Goal: Task Accomplishment & Management: Complete application form

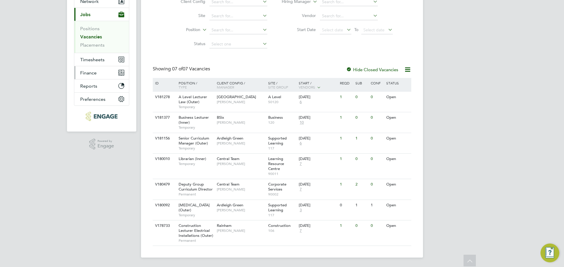
scroll to position [67, 0]
click at [94, 26] on link "Positions" at bounding box center [89, 29] width 19 height 6
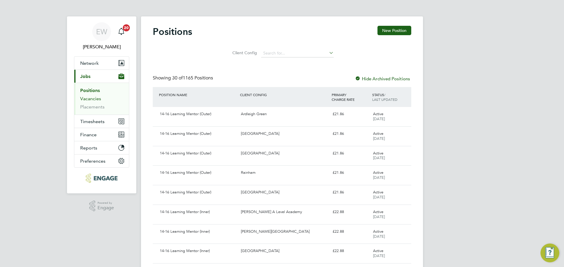
click at [97, 98] on link "Vacancies" at bounding box center [90, 99] width 21 height 6
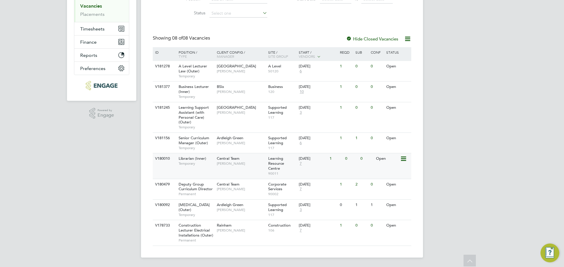
scroll to position [97, 0]
click at [202, 109] on span "Learning Support Assistant (with Personal Care) (Outer)" at bounding box center [194, 115] width 30 height 20
click at [205, 108] on div "Learning Support Assistant (with Personal Care) (Outer) Temporary" at bounding box center [194, 117] width 41 height 30
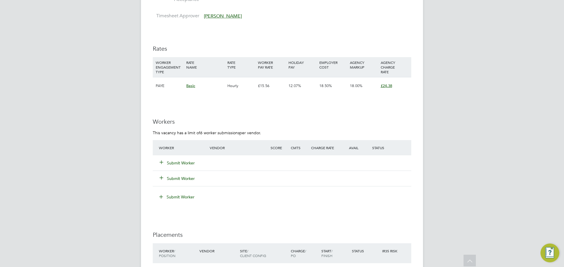
scroll to position [1012, 0]
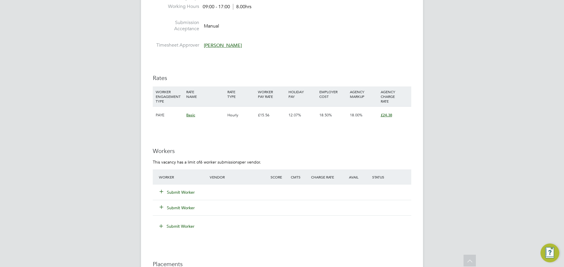
click at [178, 191] on button "Submit Worker" at bounding box center [177, 193] width 35 height 6
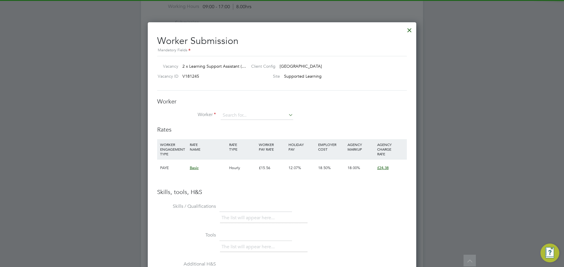
scroll to position [371, 269]
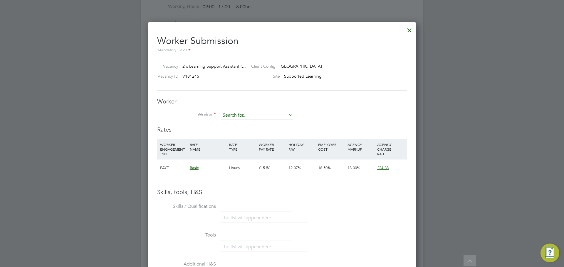
click at [242, 115] on input at bounding box center [257, 115] width 73 height 9
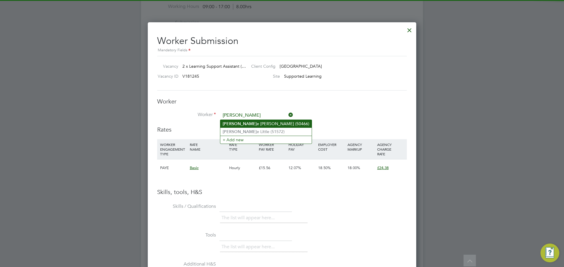
click at [253, 125] on li "Joann e Ferguson (50466)" at bounding box center [265, 124] width 91 height 8
type input "Joanne Ferguson (50466)"
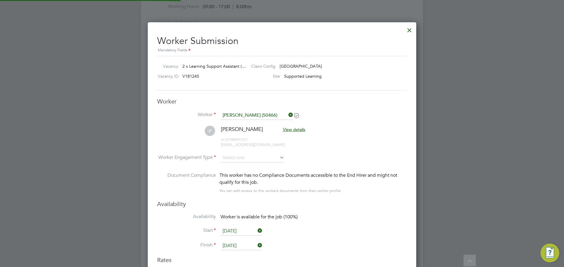
scroll to position [501, 269]
click at [245, 159] on input at bounding box center [253, 158] width 64 height 9
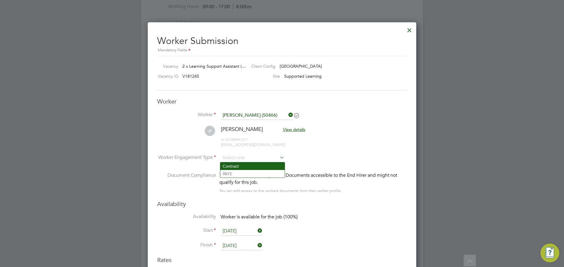
click at [239, 166] on li "Contract" at bounding box center [252, 167] width 64 height 8
type input "Contract"
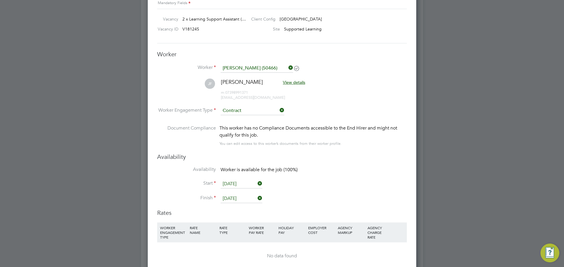
scroll to position [1070, 0]
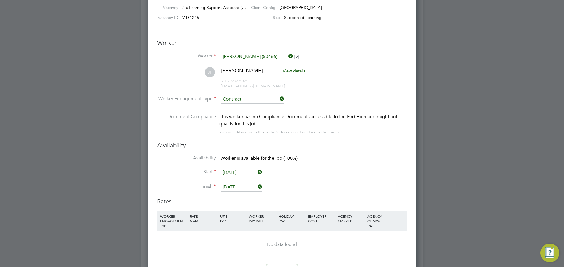
click at [245, 98] on input "Contract" at bounding box center [253, 99] width 64 height 9
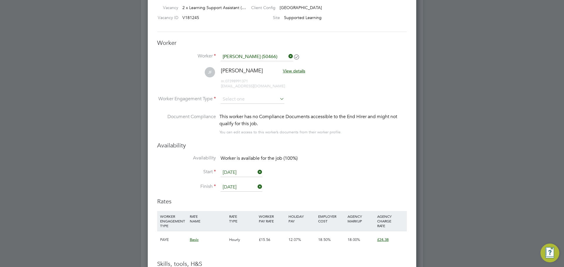
click at [238, 116] on li "PAYE" at bounding box center [252, 116] width 64 height 8
type input "PAYE"
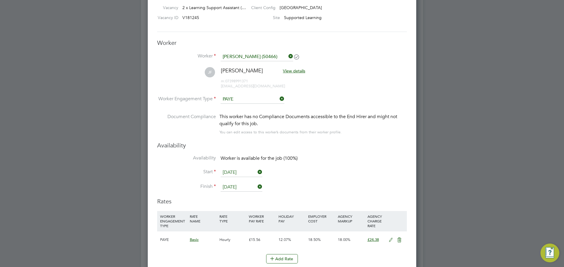
click at [247, 97] on input "PAYE" at bounding box center [253, 99] width 64 height 9
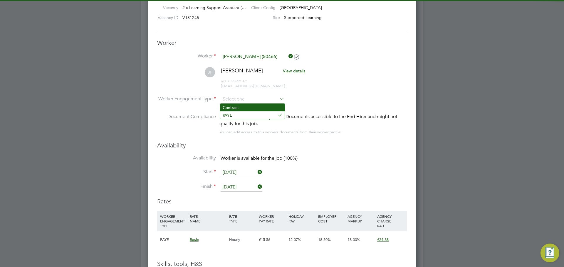
click at [241, 106] on li "Contract" at bounding box center [252, 108] width 64 height 8
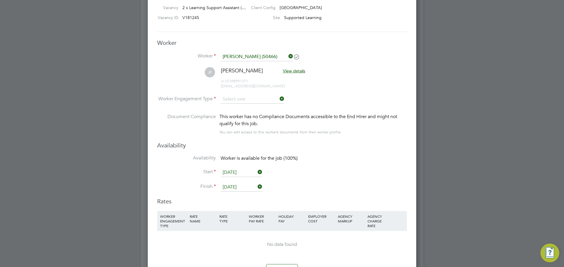
type input "Contract"
click at [241, 102] on input "Contract" at bounding box center [253, 99] width 64 height 9
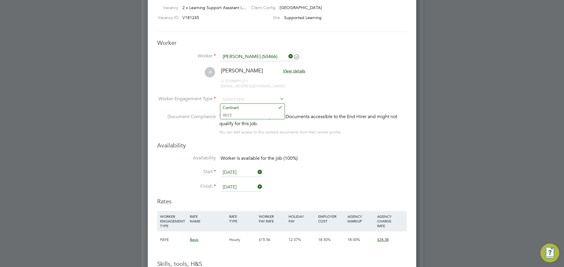
click at [336, 102] on li "Worker Engagement Type" at bounding box center [282, 104] width 250 height 18
click at [252, 103] on input at bounding box center [253, 99] width 64 height 9
click at [247, 106] on li "Contract" at bounding box center [252, 108] width 64 height 8
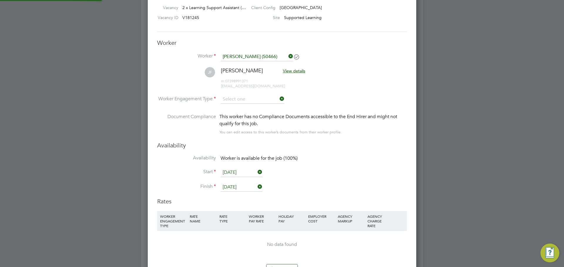
type input "Contract"
click at [243, 95] on input "Contract" at bounding box center [253, 99] width 64 height 9
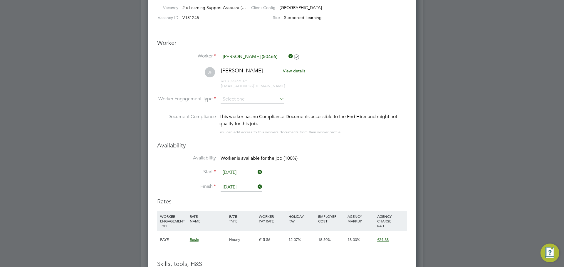
click at [234, 115] on li "PAYE" at bounding box center [252, 116] width 64 height 8
type input "PAYE"
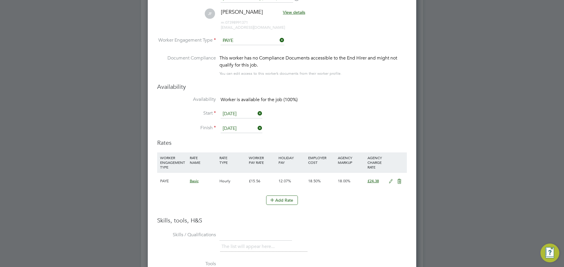
click at [370, 183] on span "£24.38" at bounding box center [372, 181] width 11 height 5
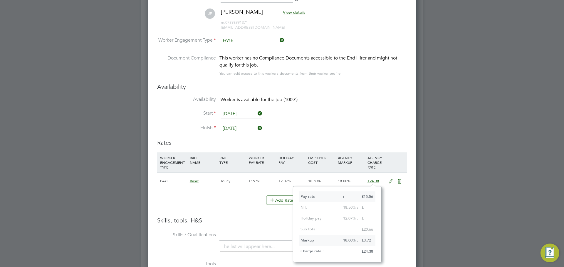
scroll to position [76, 88]
click at [389, 183] on icon at bounding box center [390, 181] width 7 height 5
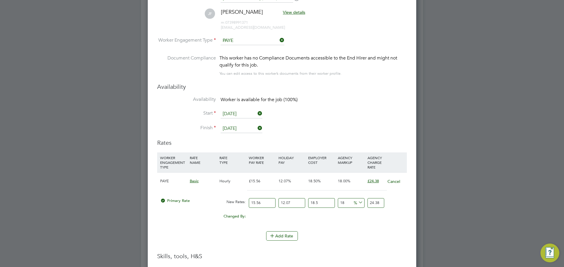
scroll to position [553, 269]
click at [266, 204] on input "15.56" at bounding box center [262, 203] width 27 height 10
type input "15.5"
type input "24.289659555"
type input "15"
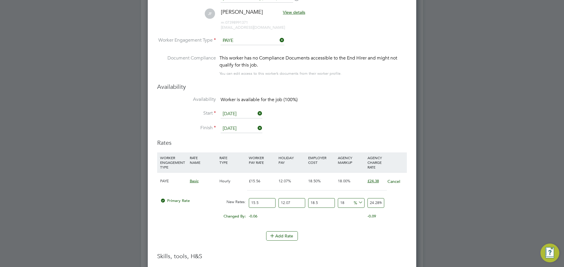
type input "23.50612215"
type input "15.6"
type input "24.446367036"
type input "15.65"
type input "24.5247207765"
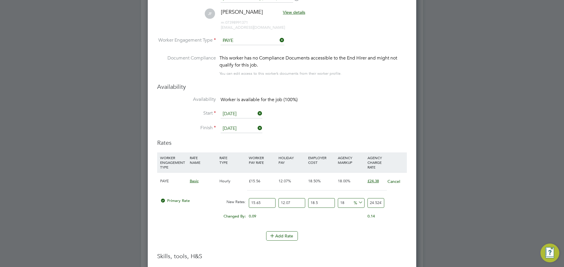
type input "15.65"
drag, startPoint x: 369, startPoint y: 203, endPoint x: 393, endPoint y: 205, distance: 24.4
click at [393, 205] on div "Primary Rate New Rates: 15.65 12.07 n/a 18.5 n/a 18 3.7410591015 % 24.5247207765" at bounding box center [282, 204] width 250 height 16
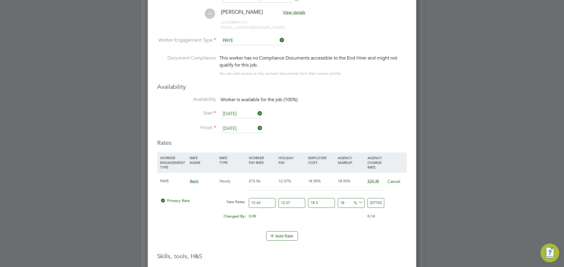
scroll to position [0, 0]
click at [364, 202] on input "18" at bounding box center [351, 203] width 27 height 10
click at [371, 203] on input "24.5247207765" at bounding box center [375, 203] width 17 height 10
drag, startPoint x: 369, startPoint y: 204, endPoint x: 398, endPoint y: 204, distance: 29.4
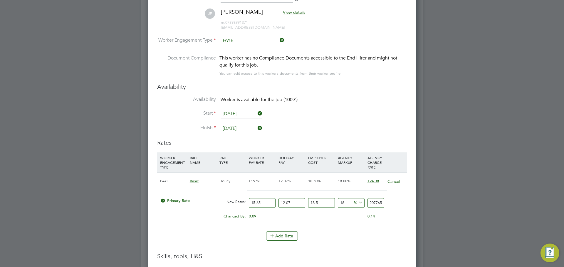
click at [398, 204] on div "Primary Rate New Rates: 15.65 12.07 n/a 18.5 n/a 18 3.7410591015 % 24.5247207765" at bounding box center [282, 204] width 250 height 16
type input "-90.37705659727065"
type input "2"
type input "20.286792534116827"
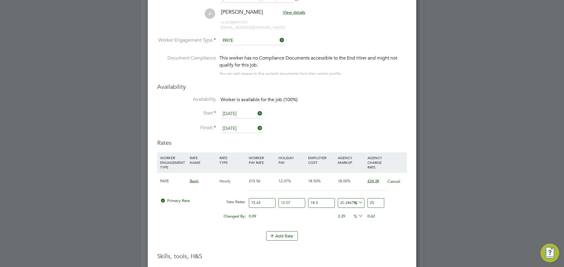
type input "25"
click at [367, 239] on div "Add Rate" at bounding box center [282, 236] width 250 height 9
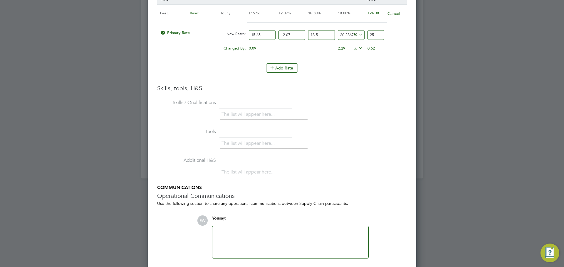
scroll to position [1319, 0]
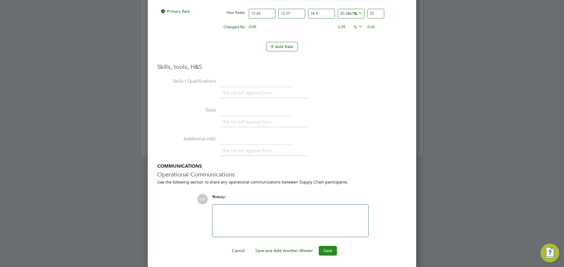
click at [329, 252] on button "Save" at bounding box center [328, 250] width 18 height 9
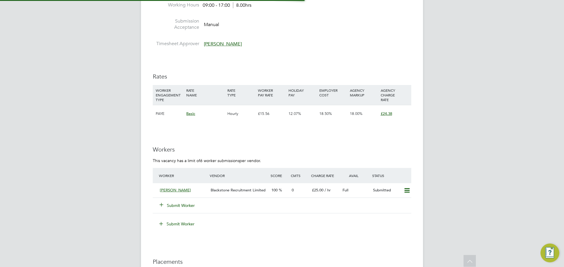
scroll to position [1012, 0]
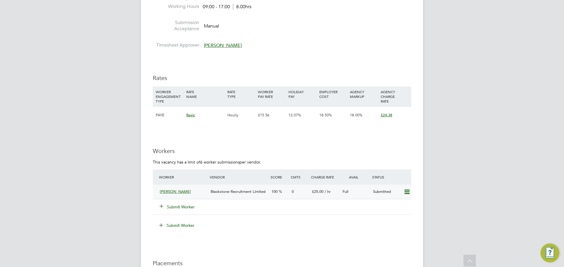
click at [236, 191] on span "Blackstone Recruitment Limited" at bounding box center [238, 191] width 55 height 5
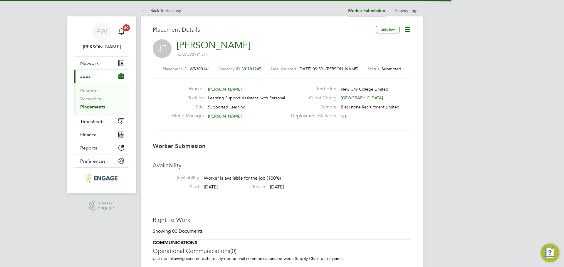
scroll to position [3, 3]
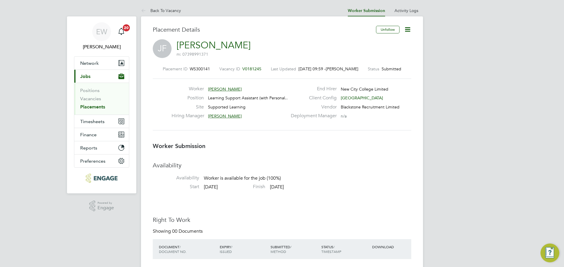
click at [405, 29] on icon at bounding box center [407, 29] width 7 height 7
click at [393, 43] on li "Edit Worker Submission e" at bounding box center [383, 43] width 54 height 8
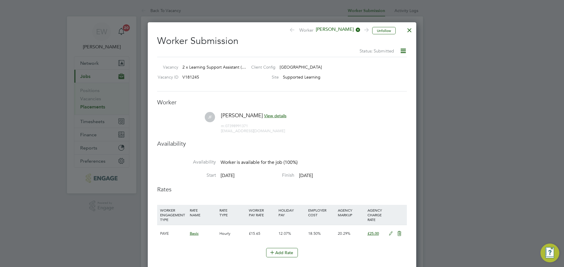
click at [389, 234] on icon at bounding box center [390, 234] width 7 height 5
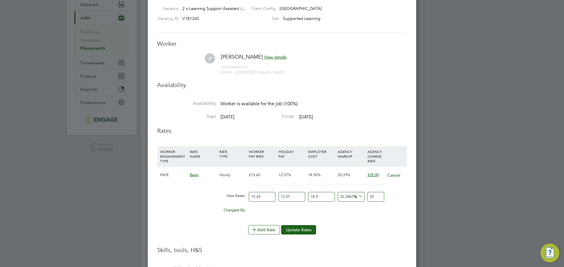
drag, startPoint x: 369, startPoint y: 196, endPoint x: 391, endPoint y: 196, distance: 22.3
click at [391, 196] on div "New Rates: 15.65 12.07 n/a 18.5 n/a 20.286792534116827 0 % 25" at bounding box center [282, 197] width 250 height 16
type input "-90.37705659727065"
type input "2"
type input "15.475320832752153"
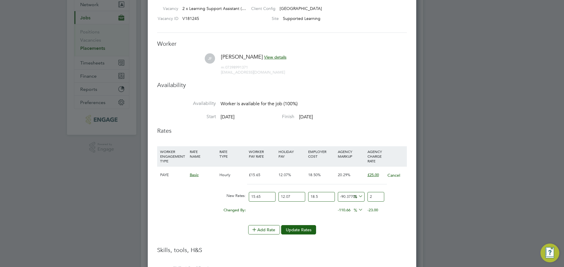
type input "24"
type input "19.32449819384389"
type input "24.8"
type input "19.565071778912124"
type input "24.85"
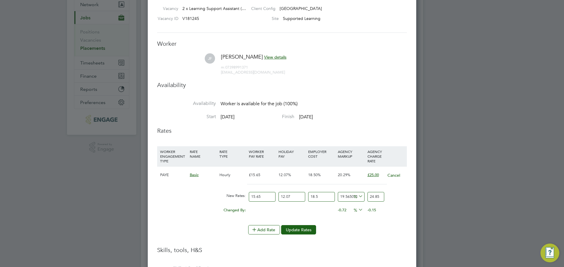
click at [368, 227] on div "Add Rate Update Rates" at bounding box center [282, 229] width 250 height 9
click at [442, 196] on div at bounding box center [282, 133] width 564 height 267
click at [310, 230] on button "Update Rates" at bounding box center [298, 229] width 35 height 9
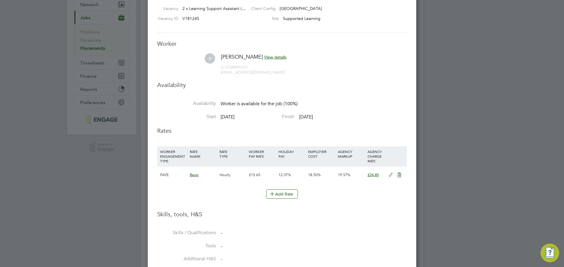
click at [369, 174] on span "£24.85" at bounding box center [372, 175] width 11 height 5
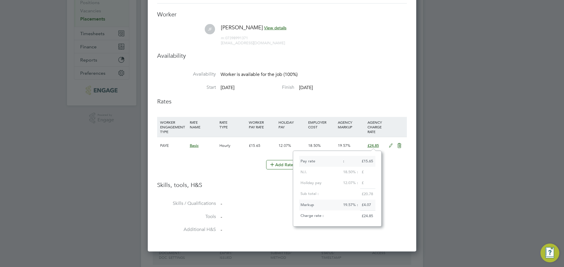
click at [393, 196] on li "Skills, tools, H&S" at bounding box center [282, 190] width 250 height 19
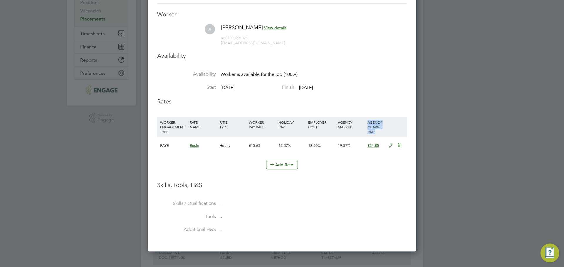
drag, startPoint x: 377, startPoint y: 130, endPoint x: 367, endPoint y: 123, distance: 12.8
click at [367, 123] on div "AGENCY CHARGE RATE" at bounding box center [376, 127] width 20 height 20
click at [368, 102] on h3 "Rates" at bounding box center [282, 102] width 250 height 8
drag, startPoint x: 351, startPoint y: 126, endPoint x: 336, endPoint y: 122, distance: 15.9
click at [336, 122] on div "AGENCY MARKUP" at bounding box center [351, 124] width 30 height 15
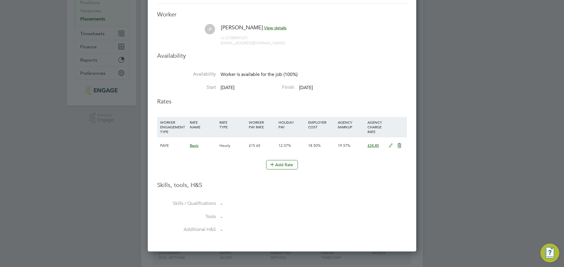
click at [351, 103] on h3 "Rates" at bounding box center [282, 102] width 250 height 8
drag, startPoint x: 287, startPoint y: 127, endPoint x: 276, endPoint y: 122, distance: 11.8
click at [276, 122] on div "WORKER ENGAGEMENT TYPE RATE NAME RATE TYPE WORKER PAY RATE HOLIDAY PAY EMPLOYER…" at bounding box center [282, 127] width 250 height 20
click at [295, 107] on li "Rates" at bounding box center [282, 107] width 250 height 19
click at [244, 123] on div "WORKER ENGAGEMENT TYPE RATE NAME RATE TYPE WORKER PAY RATE HOLIDAY PAY EMPLOYER…" at bounding box center [282, 127] width 250 height 20
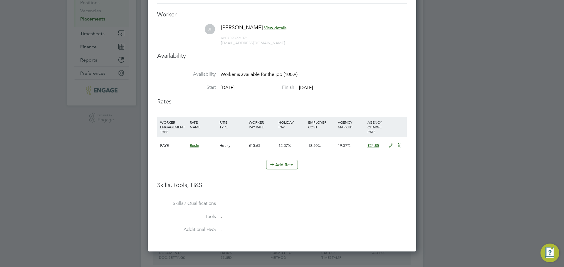
click at [262, 103] on h3 "Rates" at bounding box center [282, 102] width 250 height 8
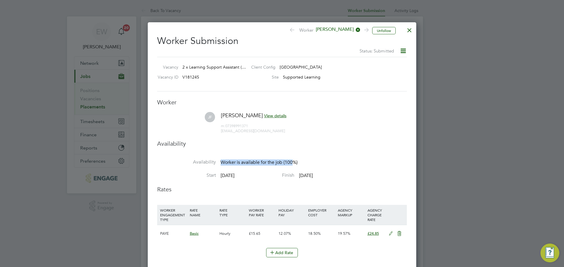
drag, startPoint x: 292, startPoint y: 162, endPoint x: 194, endPoint y: 164, distance: 98.4
click at [194, 164] on li "Availability Worker is available for the job (100%) 278 out of 278 days of the …" at bounding box center [282, 165] width 250 height 13
click at [278, 186] on h3 "Rates" at bounding box center [282, 190] width 250 height 8
drag, startPoint x: 292, startPoint y: 162, endPoint x: 223, endPoint y: 165, distance: 69.3
click at [232, 164] on span "Worker is available for the job (100%)" at bounding box center [259, 163] width 77 height 6
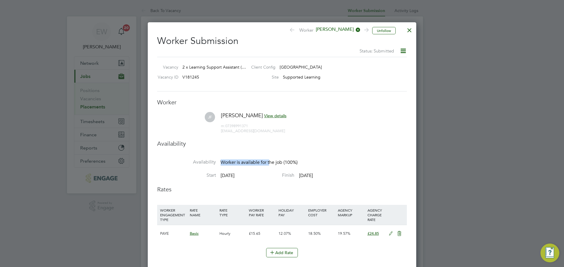
drag, startPoint x: 221, startPoint y: 163, endPoint x: 271, endPoint y: 162, distance: 49.6
click at [271, 162] on span "Worker is available for the job (100%)" at bounding box center [259, 163] width 77 height 6
click at [331, 154] on li "Availability" at bounding box center [282, 149] width 250 height 19
drag, startPoint x: 297, startPoint y: 162, endPoint x: 225, endPoint y: 162, distance: 71.3
click at [225, 162] on span "Worker is available for the job (100%)" at bounding box center [259, 163] width 77 height 6
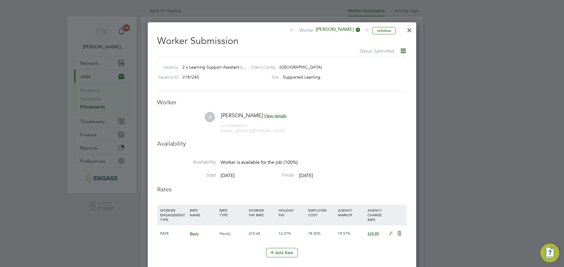
click at [221, 155] on li "Availability" at bounding box center [282, 149] width 250 height 19
click at [201, 161] on label "Availability" at bounding box center [186, 162] width 59 height 6
drag, startPoint x: 238, startPoint y: 162, endPoint x: 289, endPoint y: 161, distance: 50.8
click at [289, 161] on span "Worker is available for the job (100%)" at bounding box center [259, 163] width 77 height 6
click at [296, 161] on span "Worker is available for the job (100%)" at bounding box center [259, 163] width 77 height 6
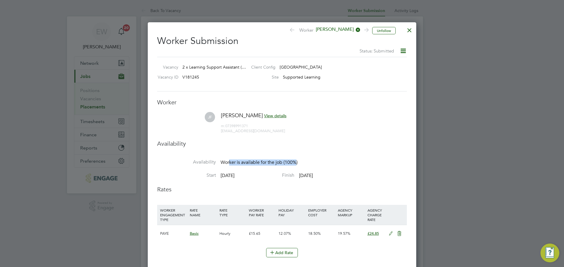
drag, startPoint x: 265, startPoint y: 161, endPoint x: 223, endPoint y: 160, distance: 41.4
click at [228, 160] on span "Worker is available for the job (100%)" at bounding box center [259, 163] width 77 height 6
click at [229, 151] on li "Availability" at bounding box center [282, 149] width 250 height 19
drag, startPoint x: 227, startPoint y: 161, endPoint x: 299, endPoint y: 162, distance: 72.8
click at [299, 162] on li "Availability Worker is available for the job (100%) 278 out of 278 days of the …" at bounding box center [282, 165] width 250 height 13
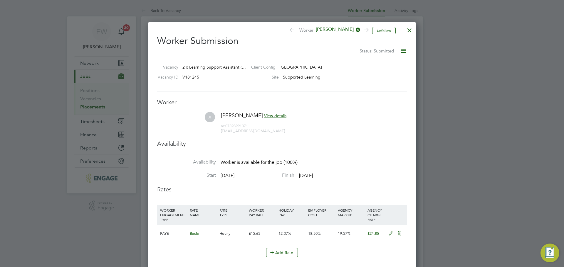
click at [300, 162] on li "Availability Worker is available for the job (100%) 278 out of 278 days of the …" at bounding box center [282, 165] width 250 height 13
click at [408, 30] on div at bounding box center [409, 28] width 11 height 11
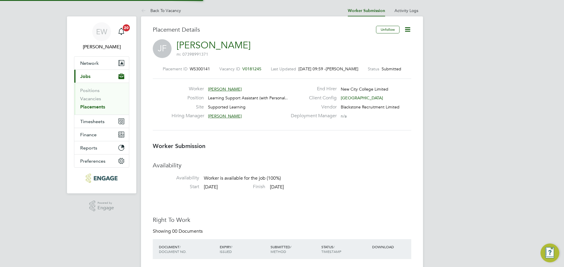
scroll to position [17, 41]
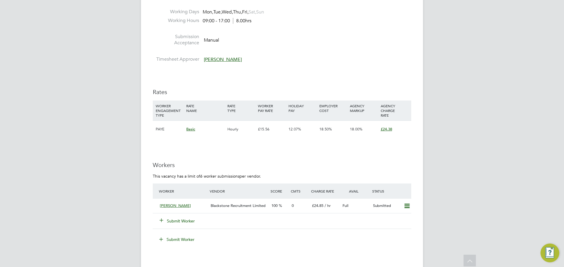
scroll to position [998, 0]
click at [183, 219] on button "Submit Worker" at bounding box center [177, 221] width 35 height 6
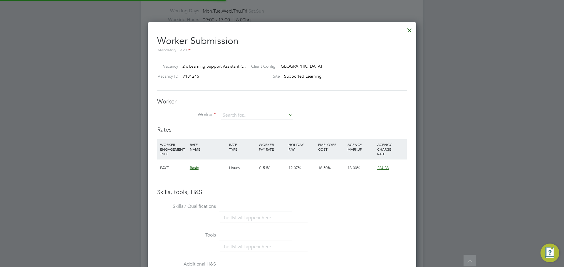
scroll to position [17, 40]
click at [237, 115] on input at bounding box center [257, 115] width 73 height 9
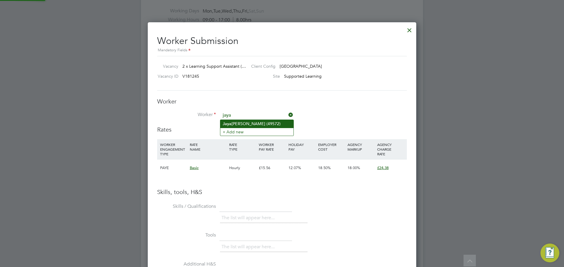
click at [241, 123] on li "[PERSON_NAME] (49572)" at bounding box center [256, 124] width 73 height 8
type input "[PERSON_NAME] (49572)"
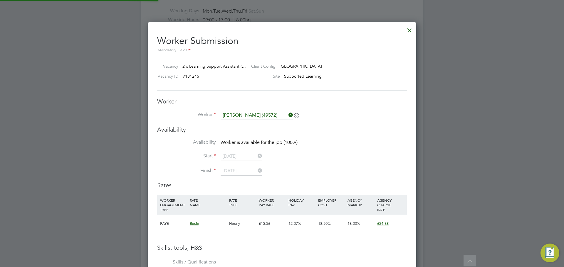
scroll to position [492, 269]
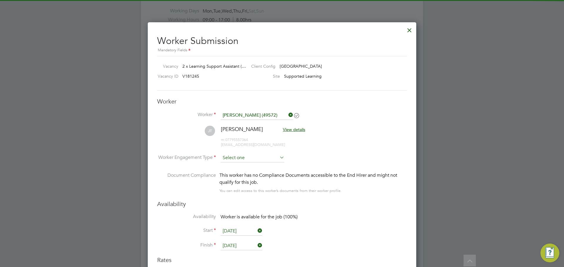
click at [236, 159] on input at bounding box center [253, 158] width 64 height 9
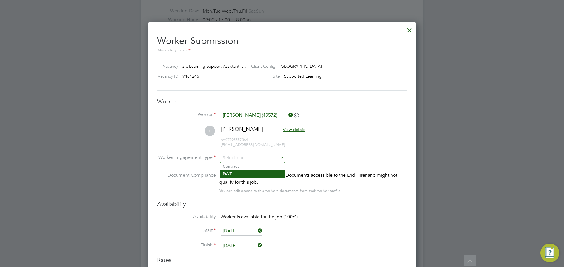
click at [233, 174] on li "PAYE" at bounding box center [252, 174] width 64 height 8
type input "PAYE"
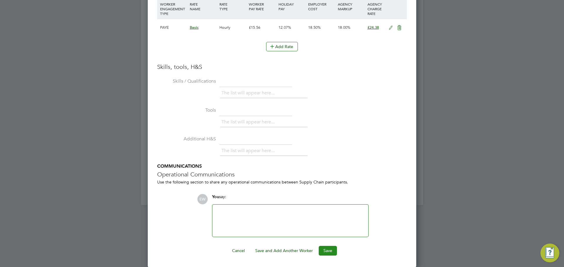
click at [330, 249] on button "Save" at bounding box center [328, 250] width 18 height 9
